Goal: Task Accomplishment & Management: Use online tool/utility

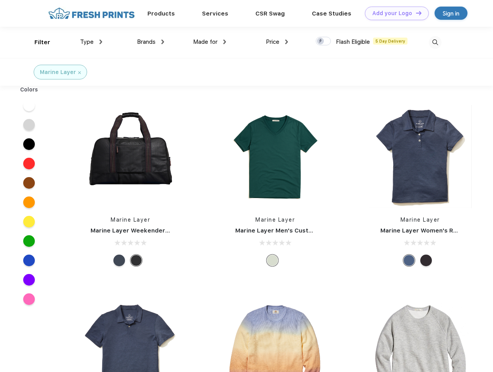
scroll to position [0, 0]
click at [394, 13] on link "Add your Logo Design Tool" at bounding box center [397, 14] width 64 height 14
click at [0, 0] on div "Design Tool" at bounding box center [0, 0] width 0 height 0
click at [415, 13] on link "Add your Logo Design Tool" at bounding box center [397, 14] width 64 height 14
click at [37, 42] on div "Filter" at bounding box center [42, 42] width 16 height 9
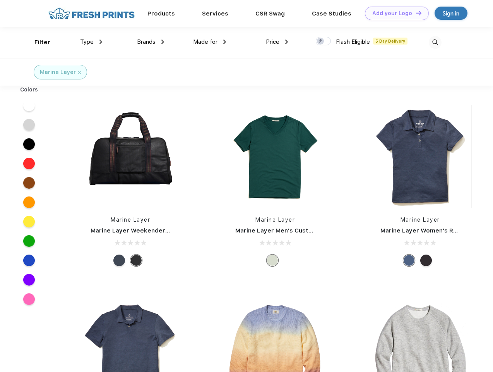
click at [91, 42] on span "Type" at bounding box center [87, 41] width 14 height 7
click at [151, 42] on span "Brands" at bounding box center [146, 41] width 19 height 7
click at [210, 42] on span "Made for" at bounding box center [205, 41] width 24 height 7
click at [277, 42] on span "Price" at bounding box center [273, 41] width 14 height 7
click at [324, 41] on div at bounding box center [323, 41] width 15 height 9
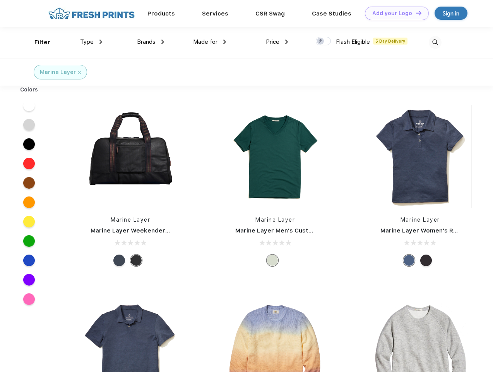
click at [321, 41] on input "checkbox" at bounding box center [318, 38] width 5 height 5
click at [435, 42] on img at bounding box center [435, 42] width 13 height 13
